Goal: Check status: Check status

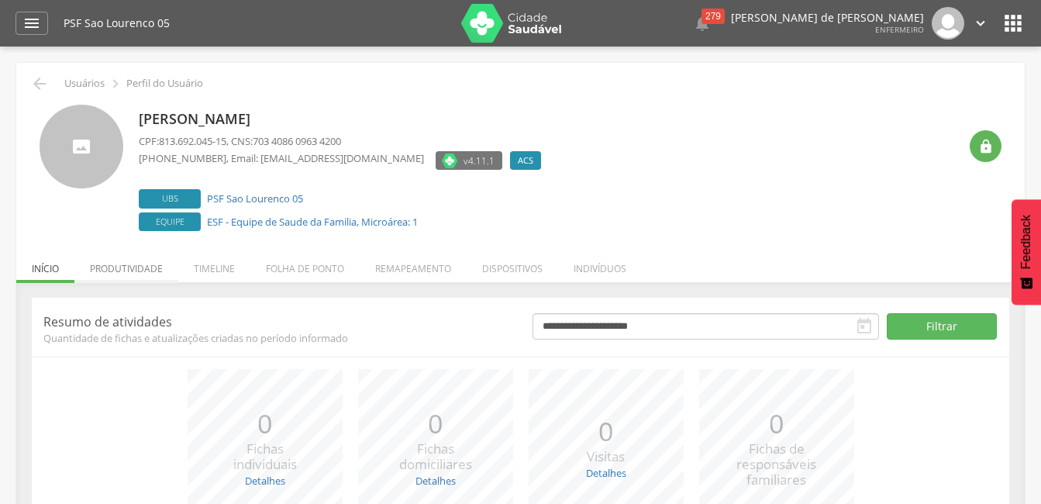
click at [140, 266] on li "Produtividade" at bounding box center [126, 265] width 104 height 36
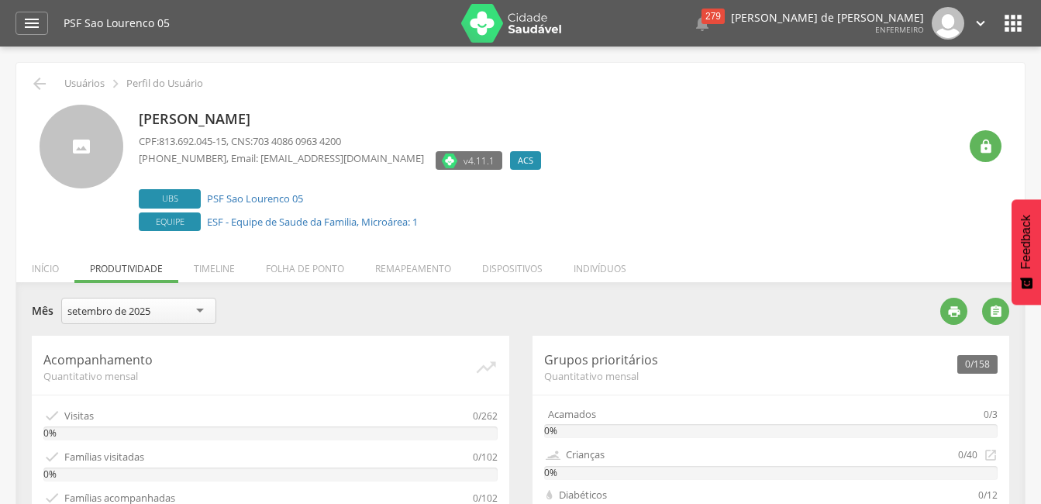
click at [188, 318] on div "setembro de 2025" at bounding box center [138, 311] width 155 height 26
click at [582, 275] on li "Indivíduos" at bounding box center [600, 265] width 84 height 36
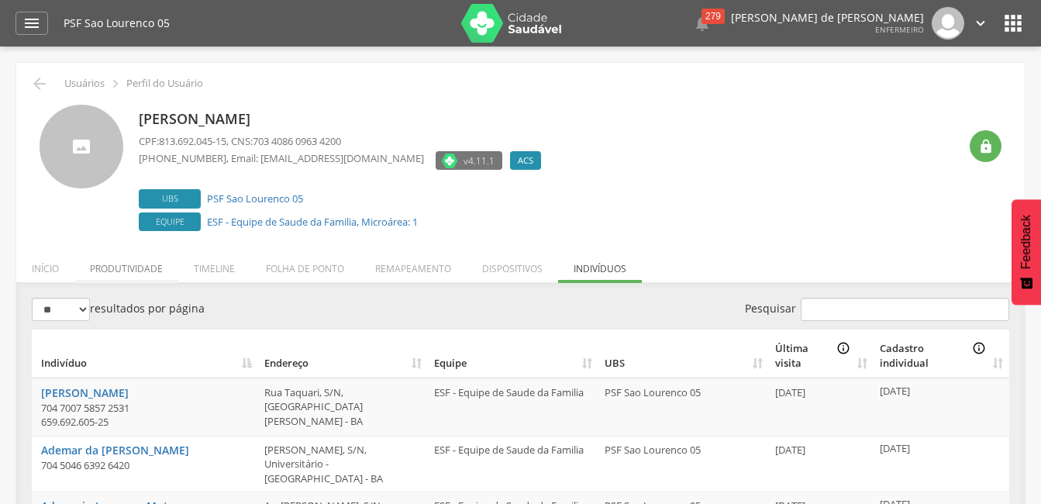
click at [129, 271] on li "Produtividade" at bounding box center [126, 265] width 104 height 36
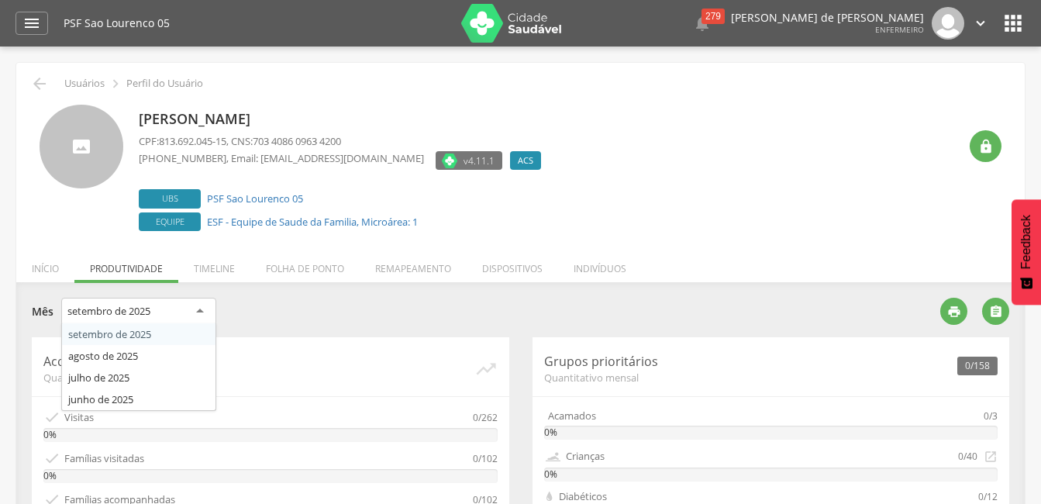
click at [108, 310] on div "setembro de 2025" at bounding box center [108, 311] width 83 height 14
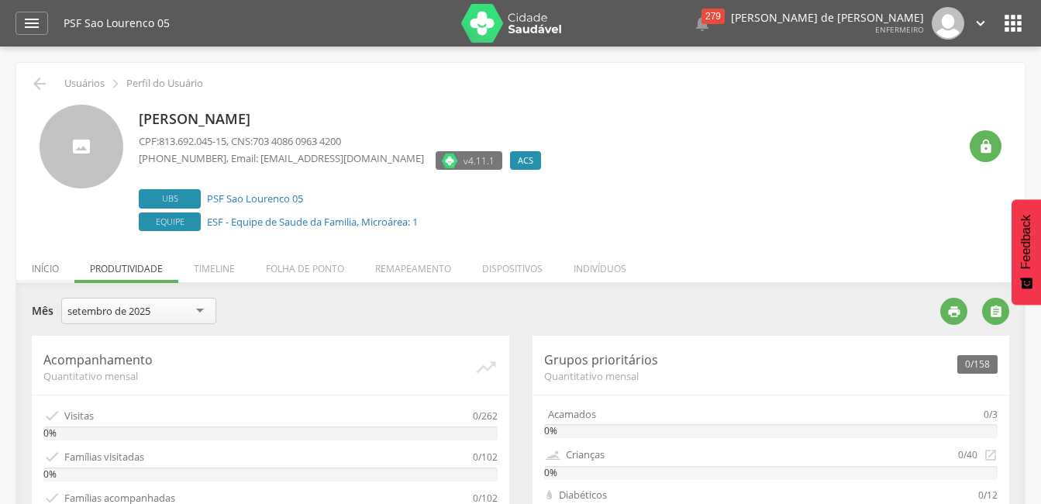
click at [36, 275] on li "Início" at bounding box center [45, 265] width 58 height 36
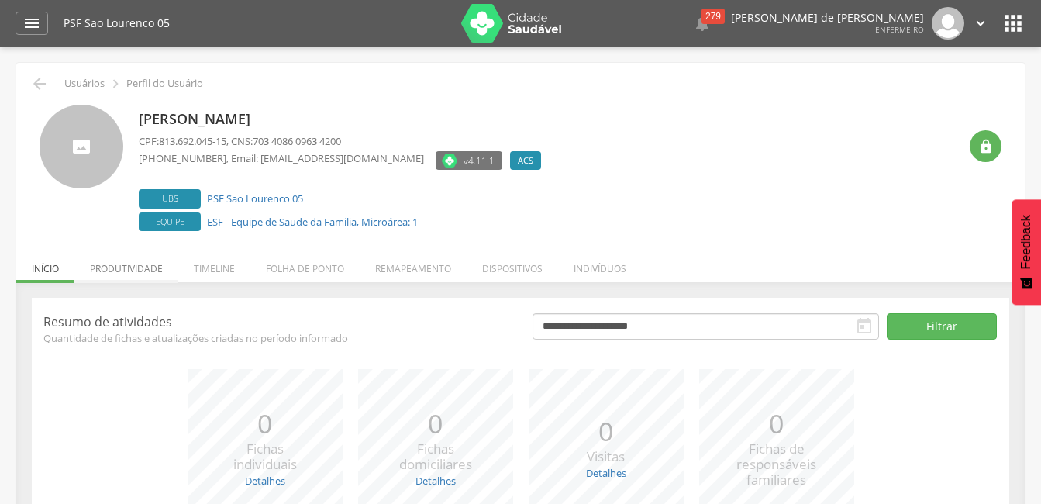
click at [147, 278] on li "Produtividade" at bounding box center [126, 265] width 104 height 36
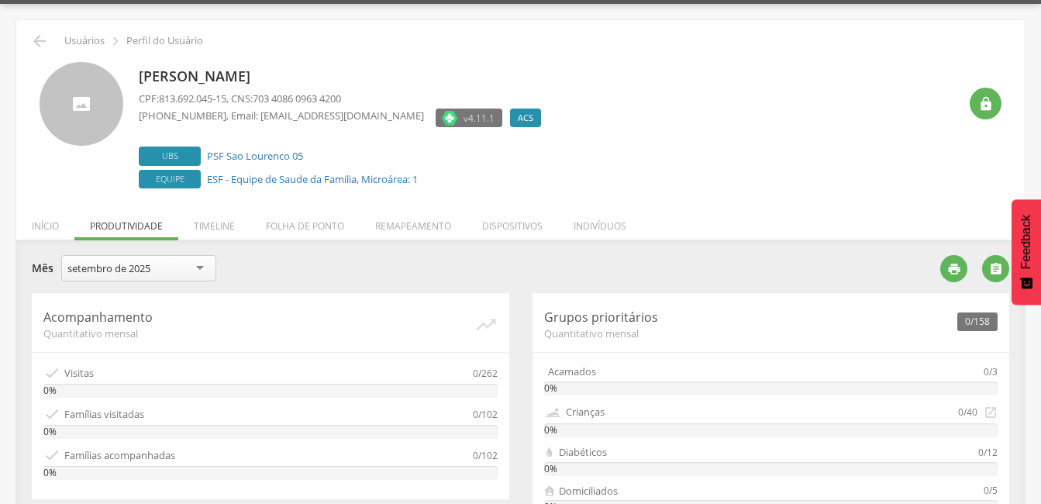
scroll to position [36, 0]
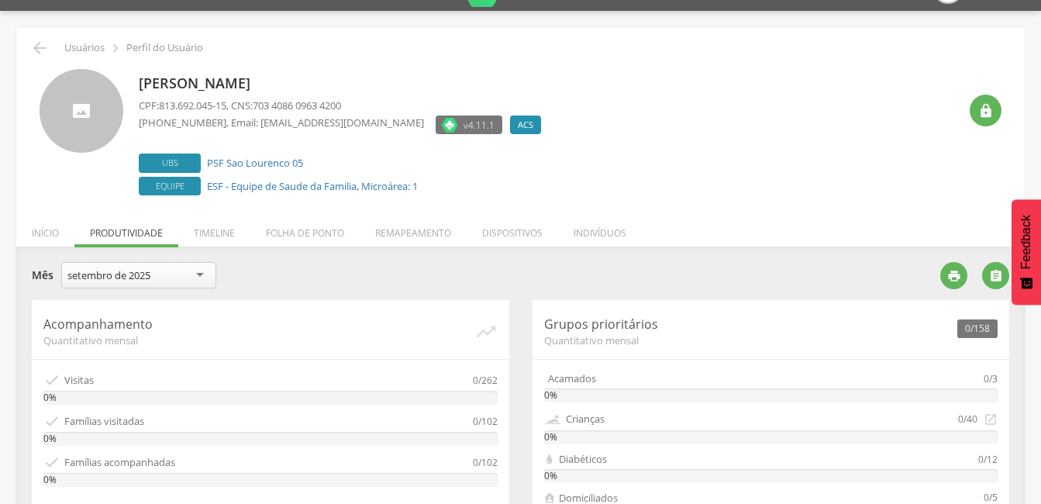
click at [168, 274] on div "setembro de 2025" at bounding box center [138, 275] width 155 height 26
click at [196, 277] on div "setembro de 2025" at bounding box center [138, 275] width 155 height 26
click at [198, 278] on div "setembro de 2025" at bounding box center [138, 275] width 155 height 26
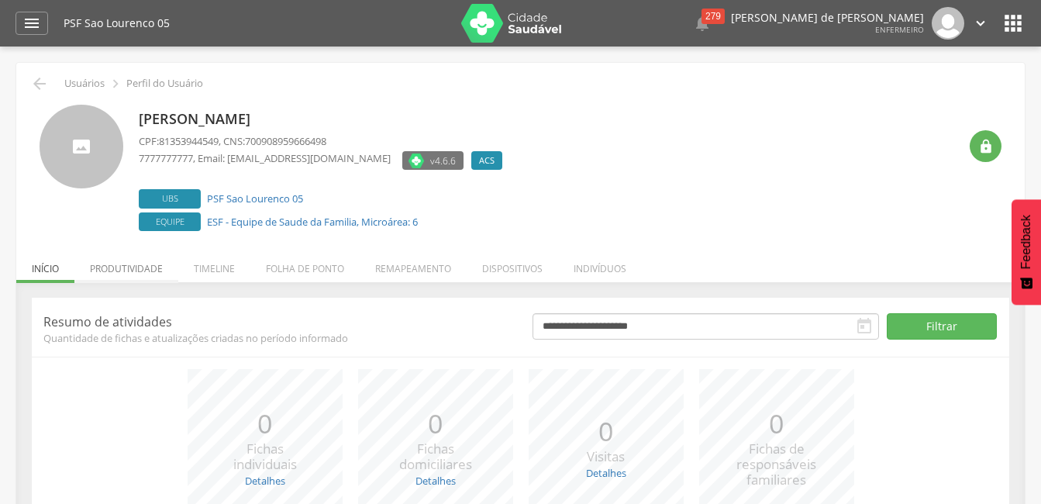
click at [140, 268] on li "Produtividade" at bounding box center [126, 265] width 104 height 36
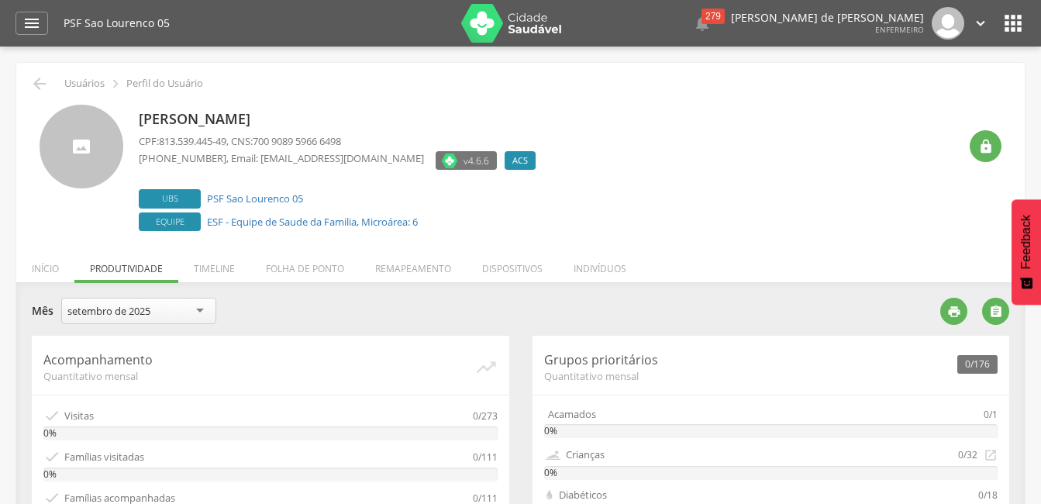
click at [191, 309] on div "setembro de 2025" at bounding box center [138, 311] width 155 height 26
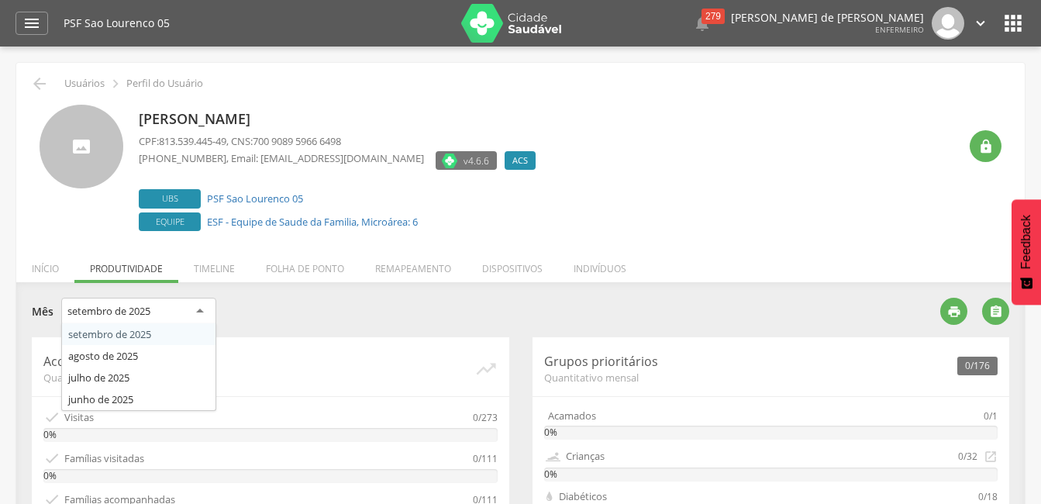
click at [191, 309] on div "setembro de 2025" at bounding box center [138, 312] width 155 height 28
click at [360, 299] on div "**********" at bounding box center [480, 314] width 897 height 32
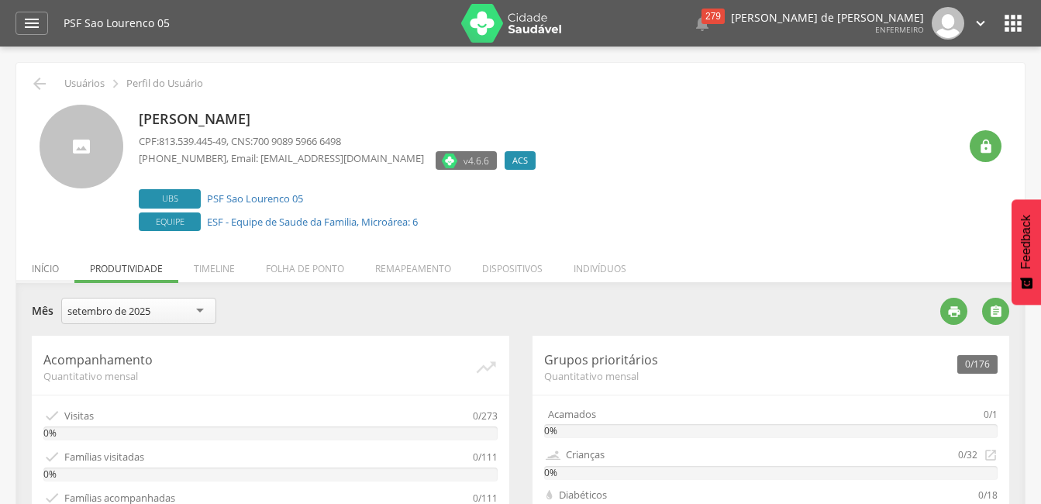
click at [51, 268] on li "Início" at bounding box center [45, 265] width 58 height 36
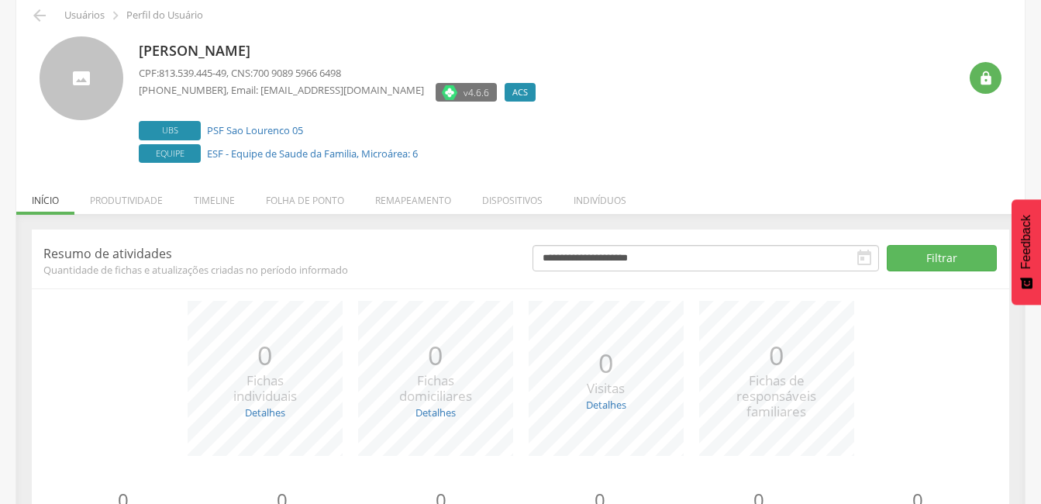
scroll to position [23, 0]
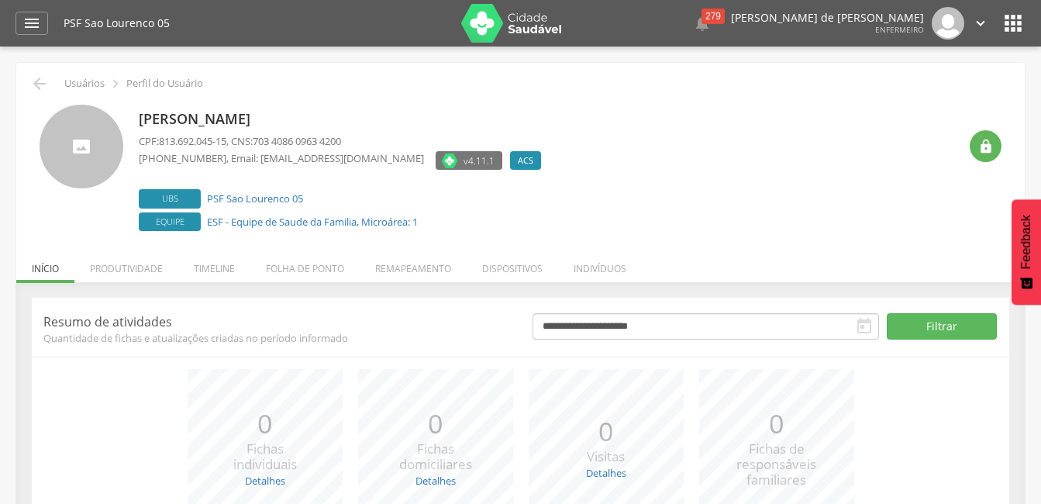
click at [865, 333] on icon "" at bounding box center [864, 326] width 19 height 19
click at [119, 275] on li "Produtividade" at bounding box center [126, 265] width 104 height 36
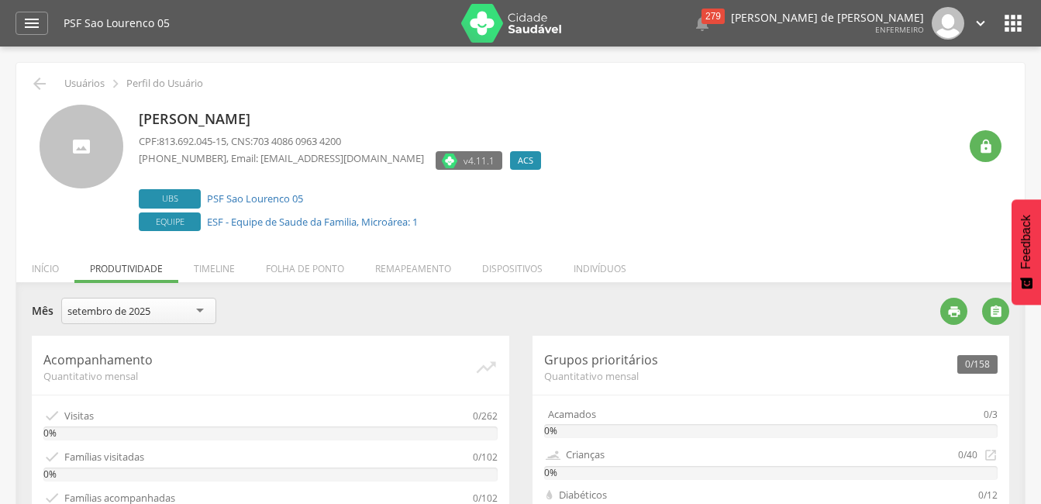
click at [148, 313] on div "setembro de 2025" at bounding box center [108, 311] width 83 height 14
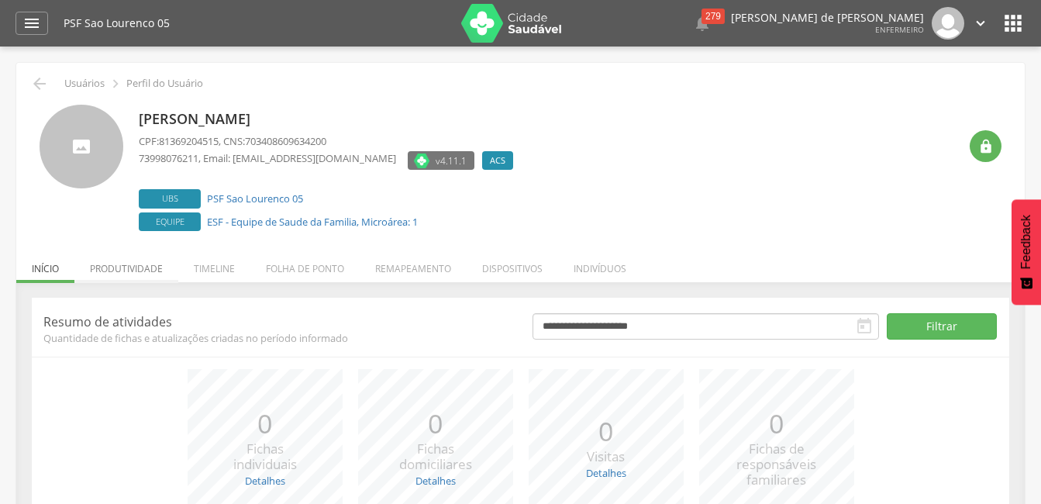
click at [123, 264] on li "Produtividade" at bounding box center [126, 265] width 104 height 36
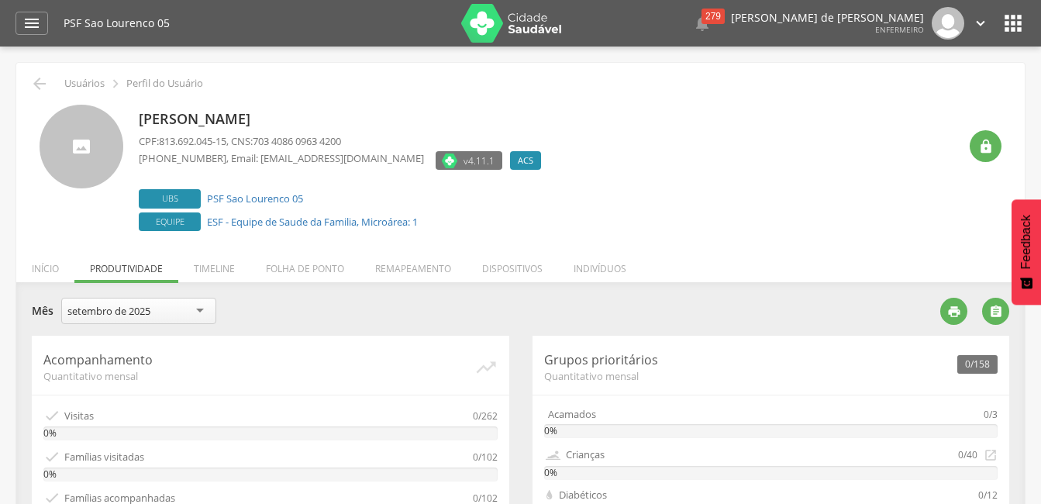
click at [171, 311] on div "setembro de 2025" at bounding box center [138, 311] width 155 height 26
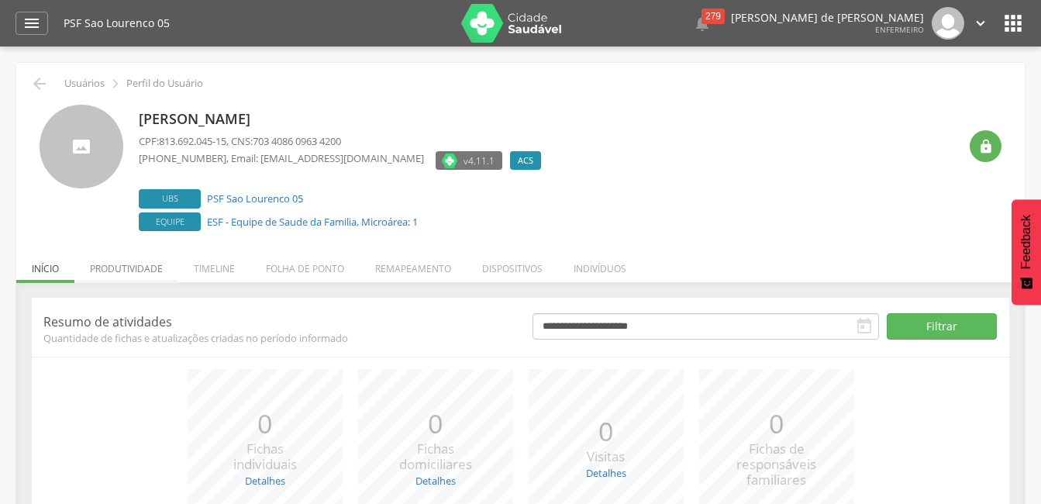
click at [142, 261] on li "Produtividade" at bounding box center [126, 265] width 104 height 36
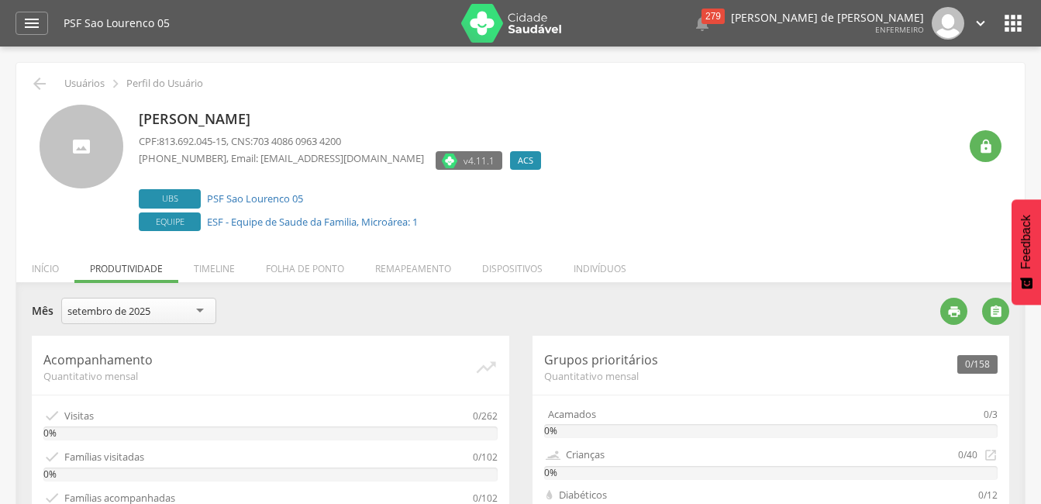
click at [179, 316] on div "setembro de 2025" at bounding box center [138, 311] width 155 height 26
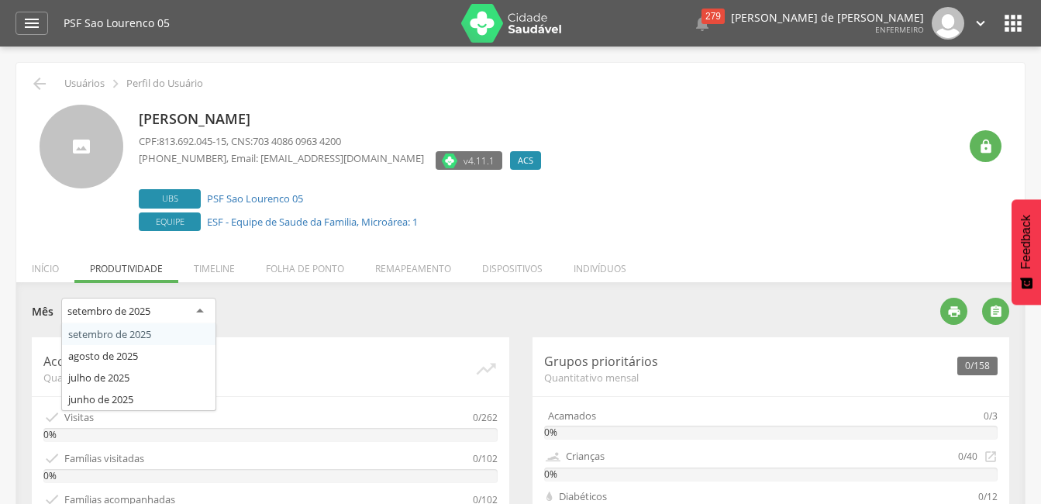
click at [179, 316] on div "setembro de 2025" at bounding box center [138, 312] width 155 height 28
click at [1001, 319] on div "" at bounding box center [996, 311] width 27 height 27
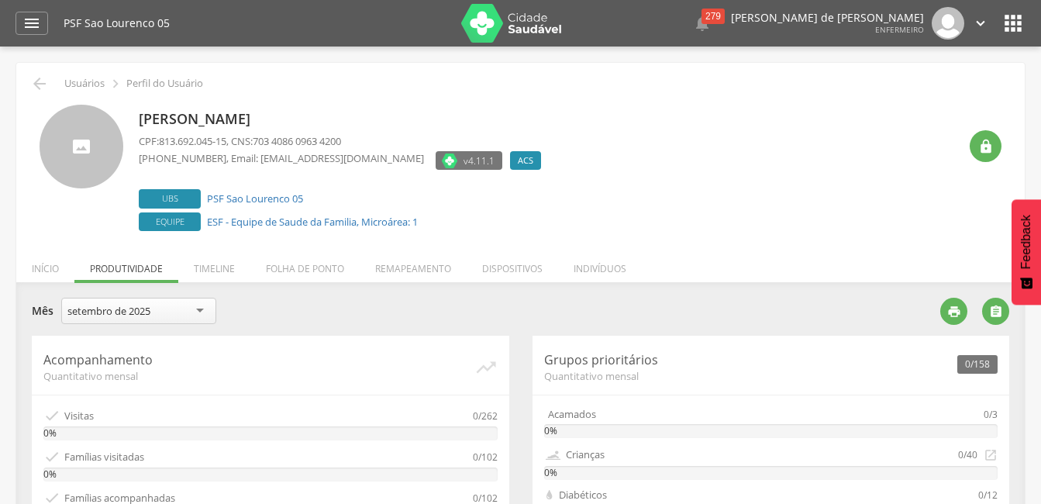
click at [703, 226] on div "[PERSON_NAME] CPF: 813.692.045-15 , CNS: 703 4086 0963 4200 [PHONE_NUMBER] , Em…" at bounding box center [549, 170] width 820 height 130
click at [123, 307] on div "setembro de 2025" at bounding box center [108, 311] width 83 height 14
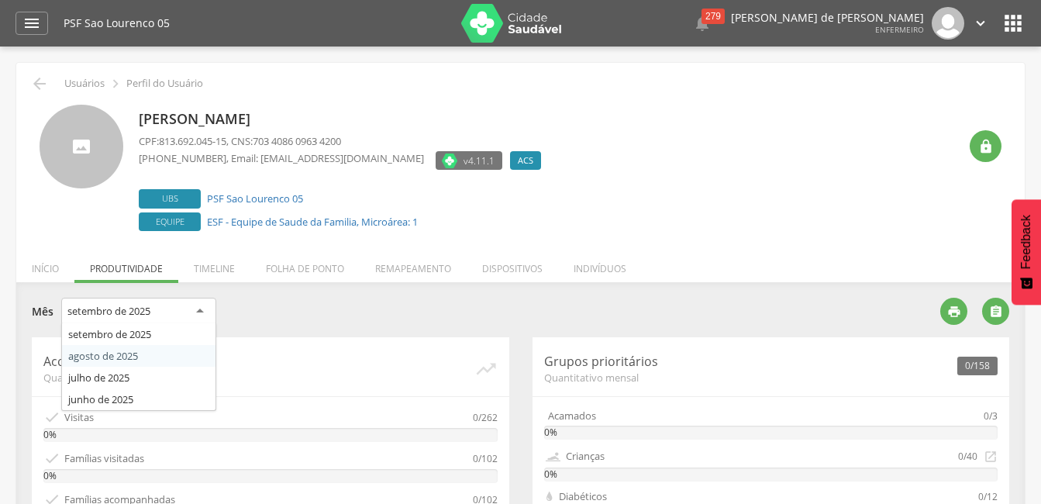
click at [644, 230] on div "[PERSON_NAME] CPF: 813.692.045-15 , CNS: 703 4086 0963 4200 [PHONE_NUMBER] , Em…" at bounding box center [549, 170] width 820 height 130
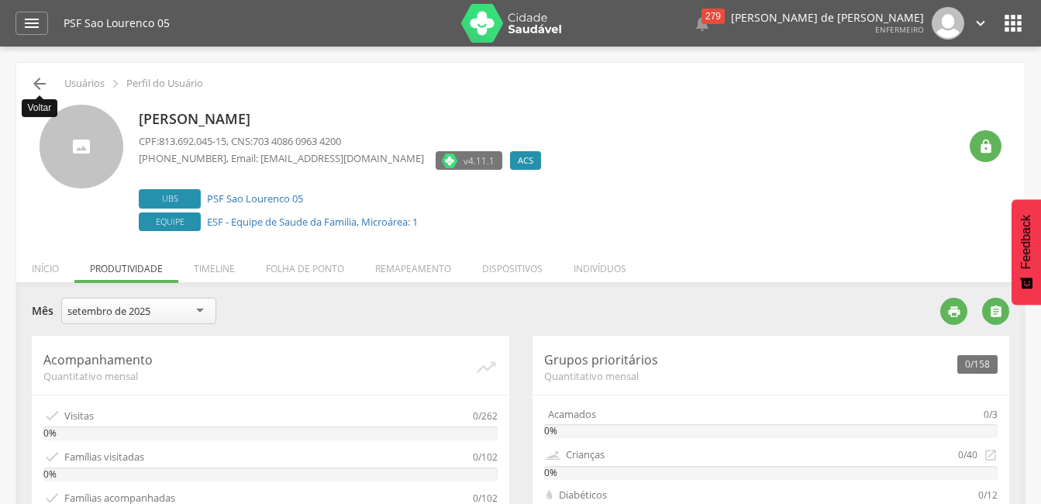
click at [43, 89] on icon "" at bounding box center [39, 83] width 19 height 19
